Goal: Transaction & Acquisition: Download file/media

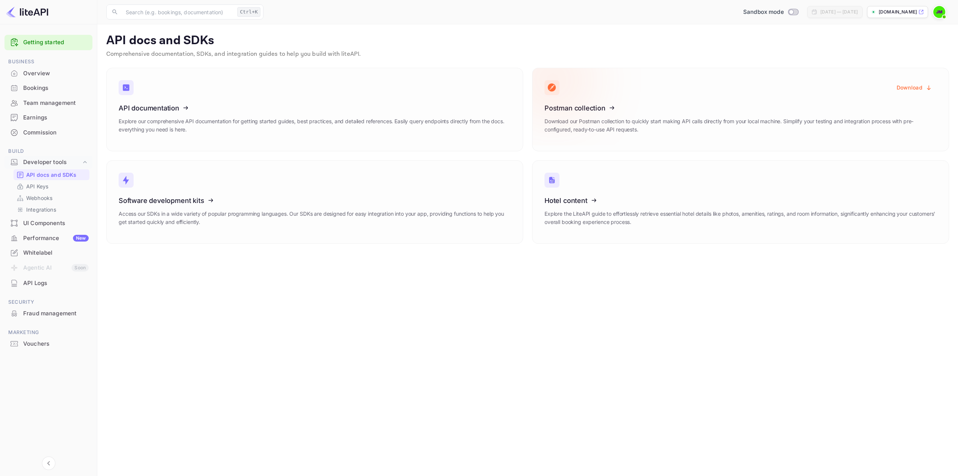
click at [689, 129] on p "Download our Postman collection to quickly start making API calls directly from…" at bounding box center [740, 125] width 392 height 16
click at [901, 84] on button "Download" at bounding box center [914, 87] width 45 height 15
click at [590, 106] on icon at bounding box center [591, 106] width 116 height 77
drag, startPoint x: 590, startPoint y: 106, endPoint x: 546, endPoint y: 275, distance: 174.6
click at [546, 275] on main "API docs and SDKs Comprehensive documentation, SDKs, and integration guides to …" at bounding box center [527, 249] width 861 height 451
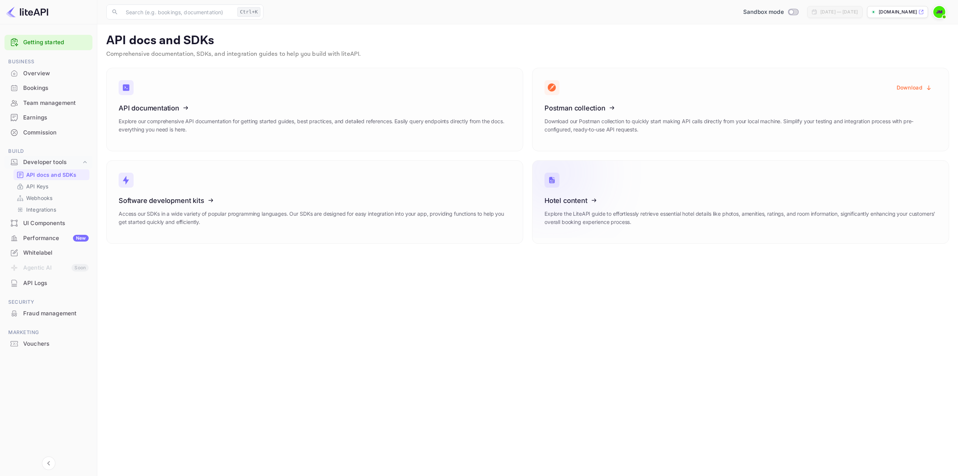
click at [576, 204] on icon at bounding box center [591, 199] width 116 height 77
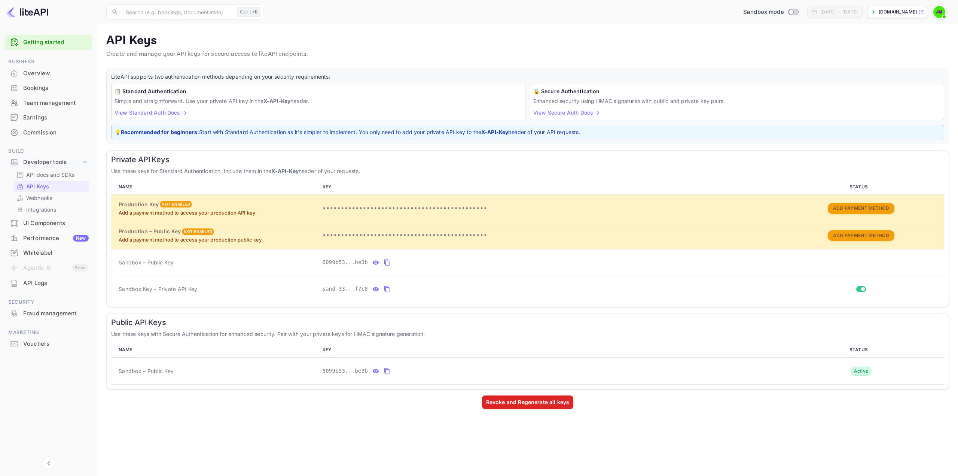
click at [41, 13] on img at bounding box center [27, 12] width 42 height 12
click at [41, 15] on img at bounding box center [27, 12] width 42 height 12
click at [13, 14] on img at bounding box center [27, 12] width 42 height 12
